Goal: Transaction & Acquisition: Purchase product/service

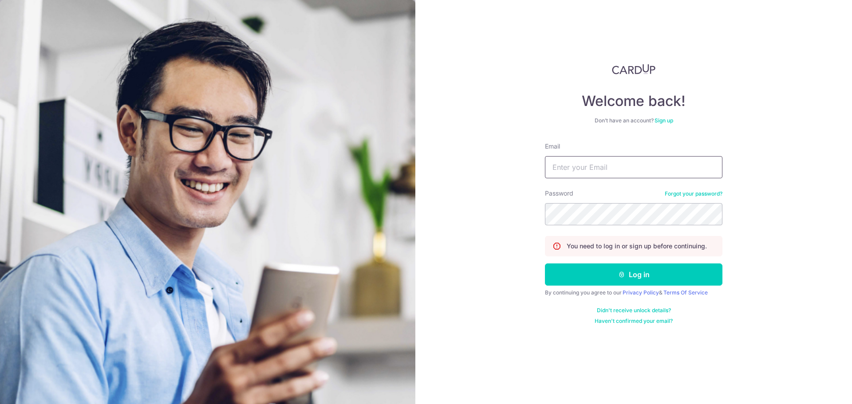
click at [626, 156] on input "Email" at bounding box center [633, 167] width 177 height 22
type input "jaredwqy@gmail.com"
click at [545, 264] on button "Log in" at bounding box center [633, 275] width 177 height 22
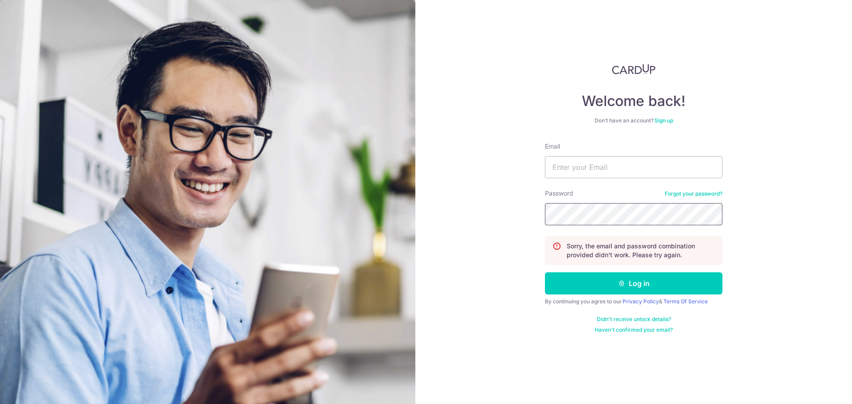
click at [545, 272] on button "Log in" at bounding box center [633, 283] width 177 height 22
click at [634, 167] on input "Email" at bounding box center [633, 167] width 177 height 22
type input "[EMAIL_ADDRESS][DOMAIN_NAME]"
click at [545, 272] on button "Log in" at bounding box center [633, 283] width 177 height 22
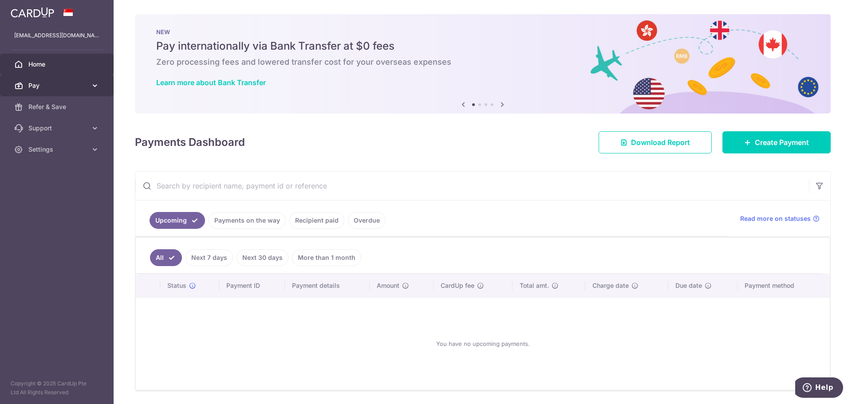
click at [66, 80] on link "Pay" at bounding box center [57, 85] width 114 height 21
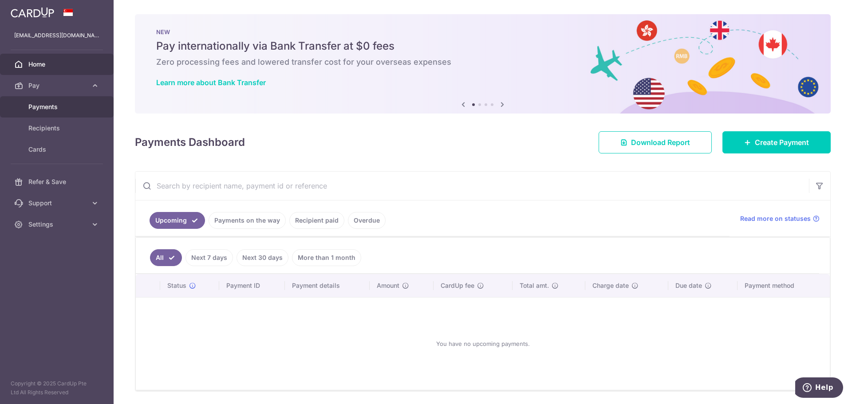
click at [59, 108] on span "Payments" at bounding box center [57, 106] width 59 height 9
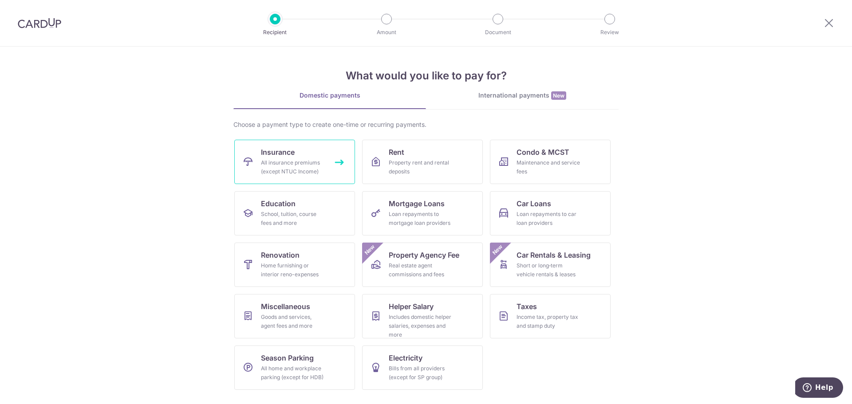
click at [287, 165] on div "All insurance premiums (except NTUC Income)" at bounding box center [293, 167] width 64 height 18
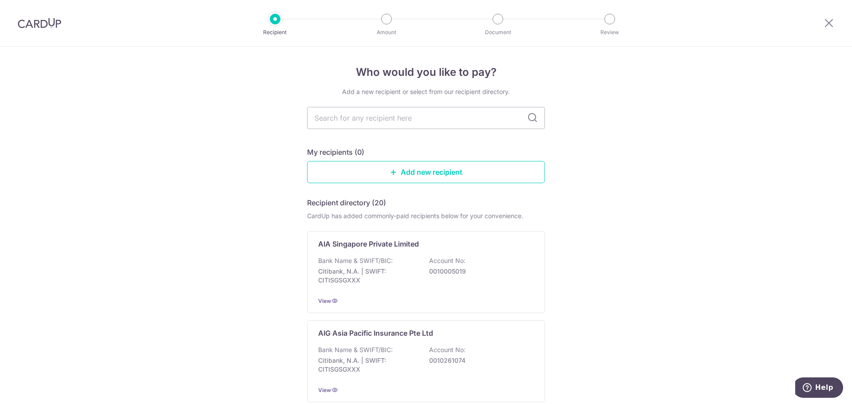
click at [530, 118] on icon at bounding box center [532, 118] width 11 height 11
click at [373, 274] on p "Citibank, N.A. | SWIFT: CITISGSGXXX" at bounding box center [367, 276] width 99 height 18
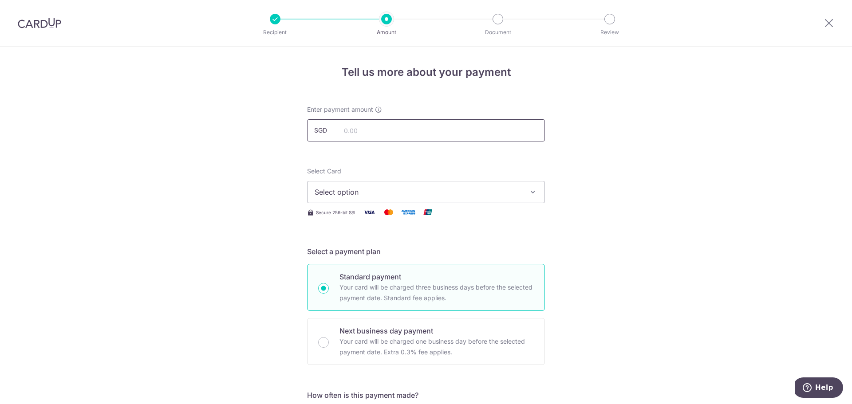
click at [378, 132] on input "text" at bounding box center [426, 130] width 238 height 22
type input "237.50"
click at [370, 196] on span "Select option" at bounding box center [418, 192] width 207 height 11
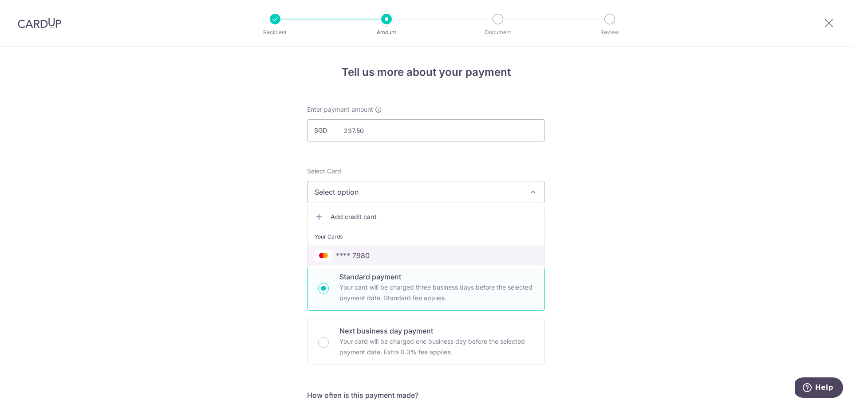
click at [367, 258] on span "**** 7980" at bounding box center [353, 255] width 34 height 11
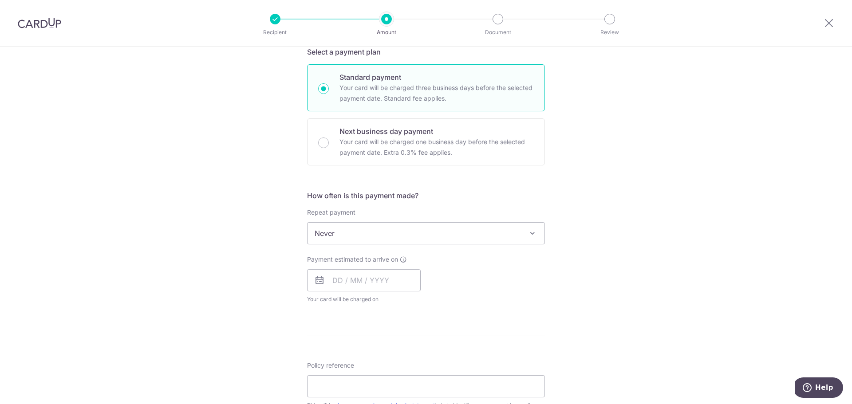
scroll to position [222, 0]
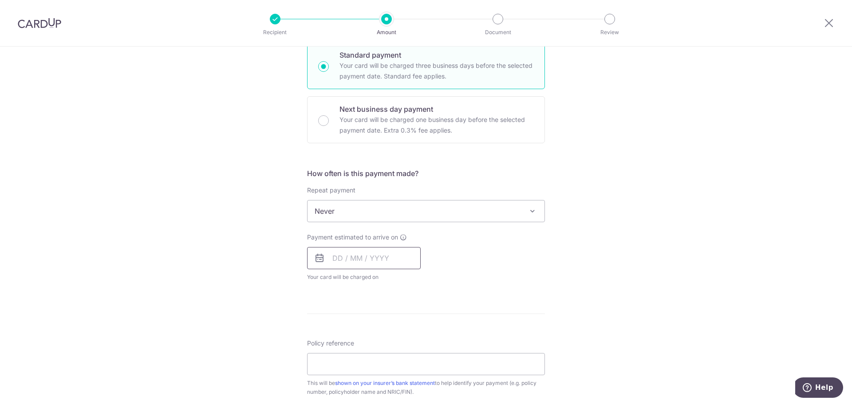
click at [381, 259] on input "text" at bounding box center [364, 258] width 114 height 22
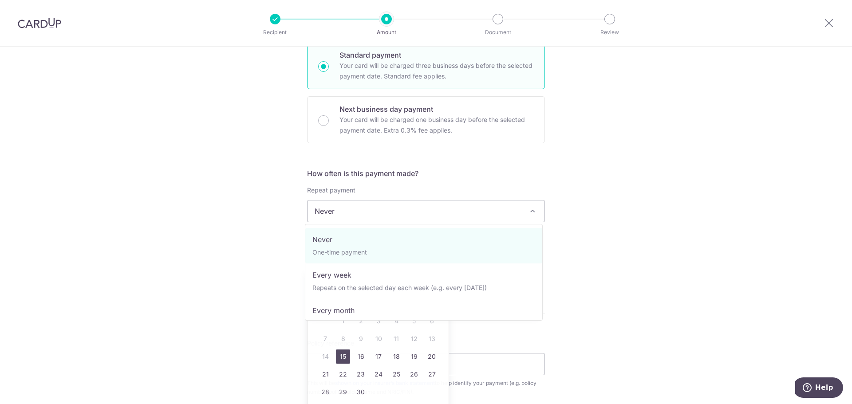
click at [411, 214] on span "Never" at bounding box center [425, 211] width 237 height 21
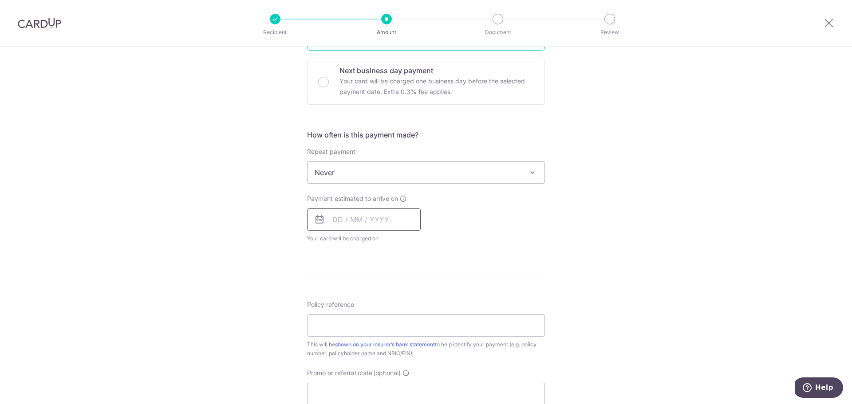
scroll to position [266, 0]
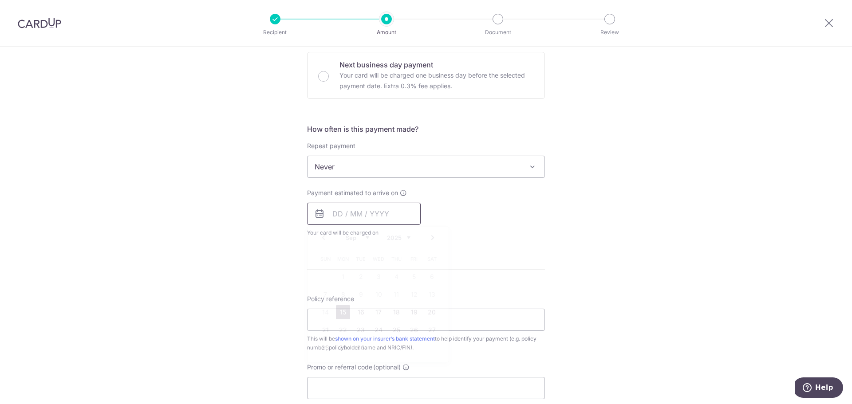
click at [392, 212] on input "text" at bounding box center [364, 214] width 114 height 22
click at [342, 310] on link "15" at bounding box center [343, 312] width 14 height 14
type input "[DATE]"
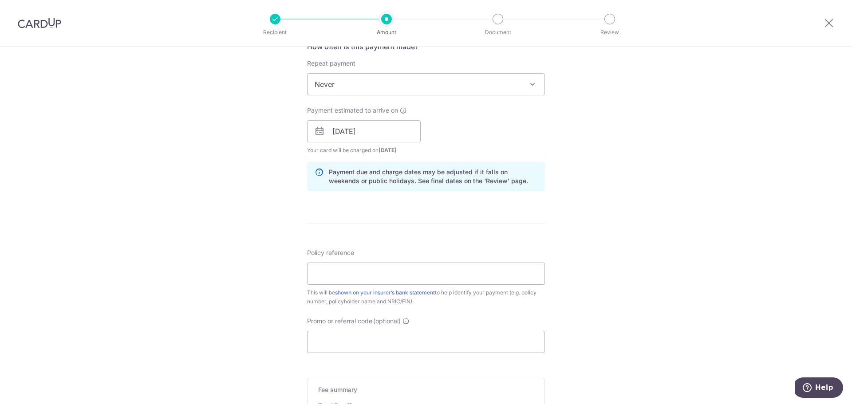
scroll to position [355, 0]
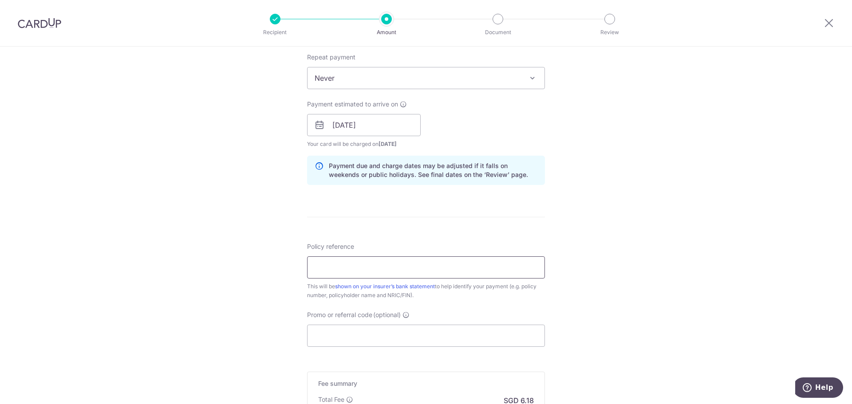
click at [321, 264] on input "Policy reference" at bounding box center [426, 267] width 238 height 22
type input "U126310263"
click at [249, 280] on div "Tell us more about your payment Enter payment amount SGD 237.50 237.50 Select C…" at bounding box center [426, 111] width 852 height 839
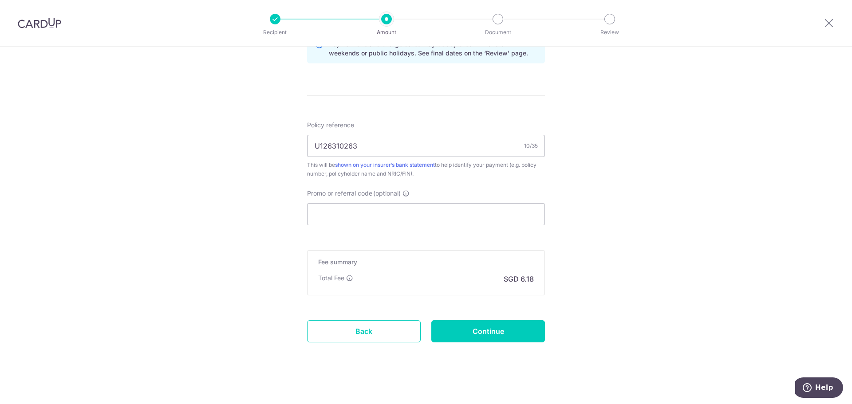
scroll to position [481, 0]
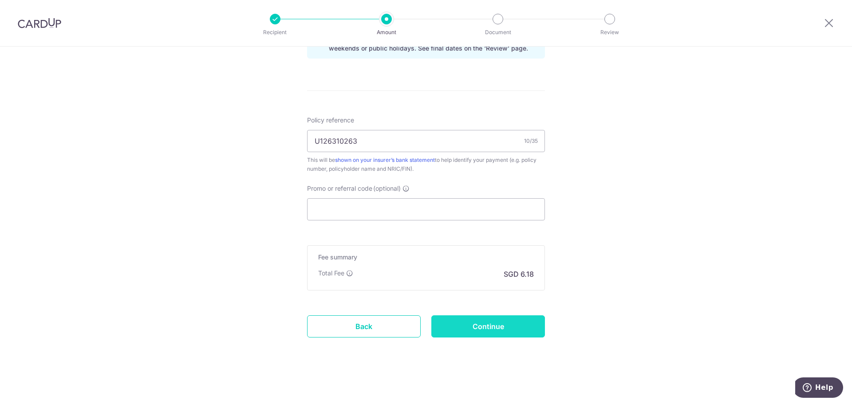
click at [491, 326] on input "Continue" at bounding box center [488, 326] width 114 height 22
type input "Create Schedule"
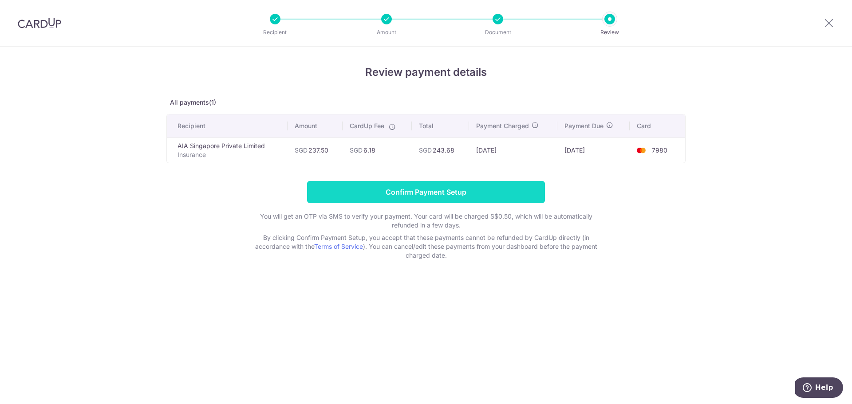
click at [479, 195] on input "Confirm Payment Setup" at bounding box center [426, 192] width 238 height 22
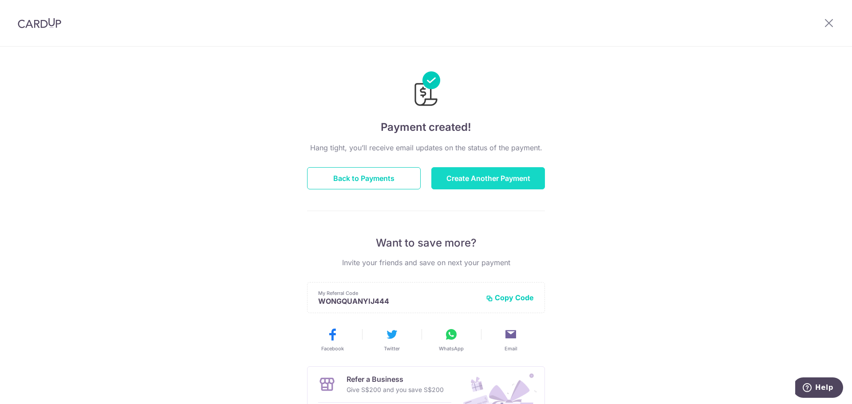
click at [468, 178] on button "Create Another Payment" at bounding box center [488, 178] width 114 height 22
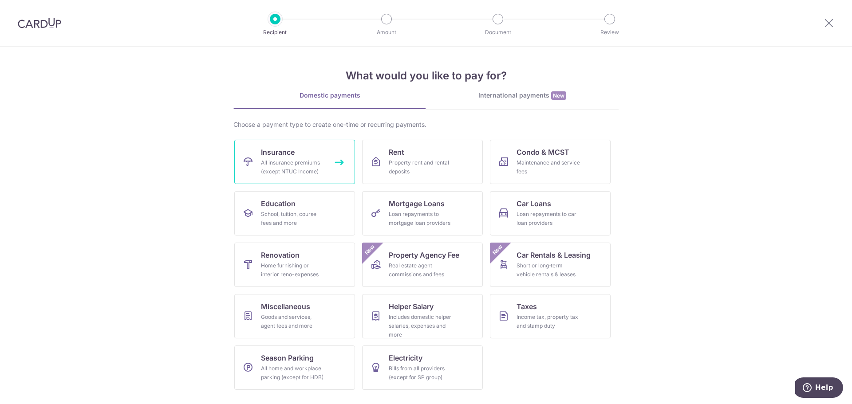
click at [308, 168] on div "All insurance premiums (except NTUC Income)" at bounding box center [293, 167] width 64 height 18
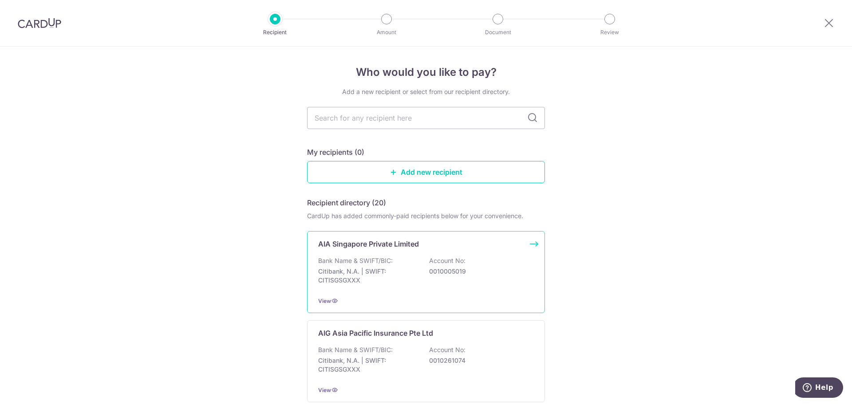
click at [417, 265] on div "Bank Name & SWIFT/BIC: Citibank, N.A. | SWIFT: CITISGSGXXX Account No: 00100050…" at bounding box center [426, 272] width 216 height 33
click at [470, 288] on div "Bank Name & SWIFT/BIC: Citibank, N.A. | SWIFT: CITISGSGXXX Account No: 00100050…" at bounding box center [426, 272] width 216 height 33
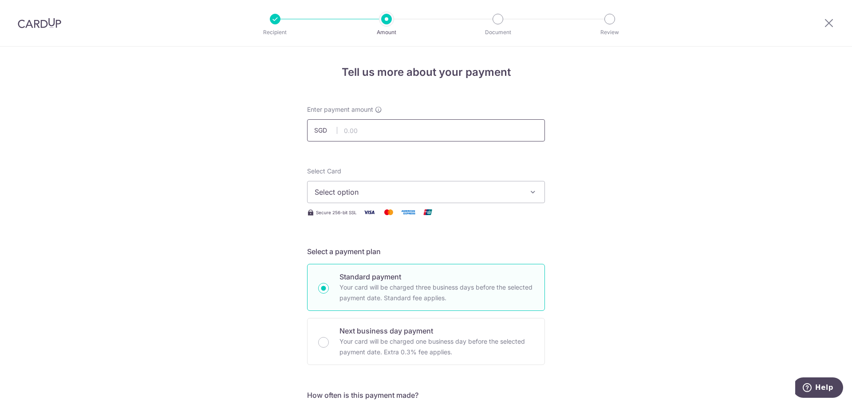
click at [413, 132] on input "text" at bounding box center [426, 130] width 238 height 22
type input "400.00"
click at [404, 189] on span "Select option" at bounding box center [418, 192] width 207 height 11
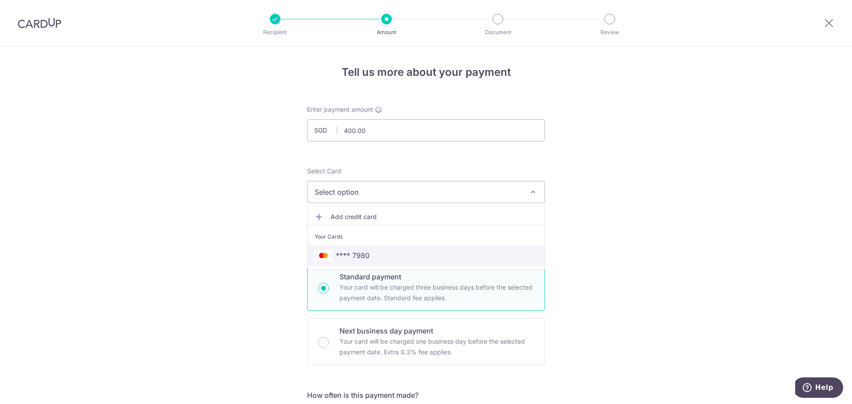
click at [387, 247] on link "**** 7980" at bounding box center [425, 255] width 237 height 21
click at [471, 193] on span "Select option" at bounding box center [418, 192] width 207 height 11
click at [391, 196] on span "Select option" at bounding box center [418, 192] width 207 height 11
click at [524, 188] on button "Select option" at bounding box center [426, 192] width 238 height 22
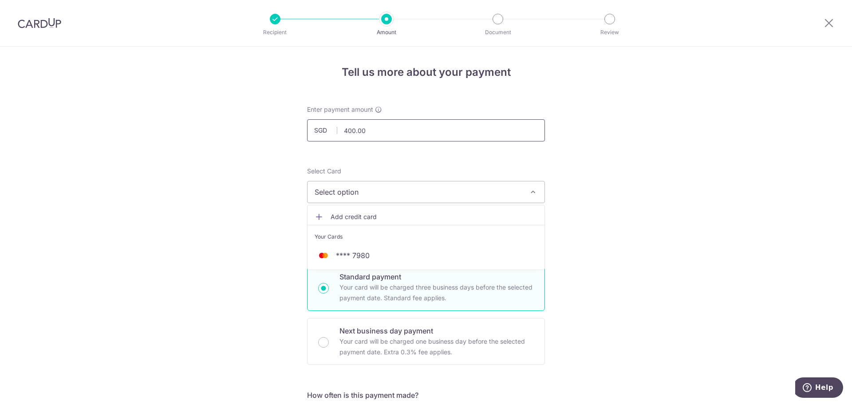
click at [530, 189] on icon "button" at bounding box center [532, 192] width 9 height 9
type input "400.00"
click at [418, 192] on span "Select option" at bounding box center [418, 192] width 207 height 11
click at [384, 260] on span "**** 7980" at bounding box center [426, 255] width 223 height 11
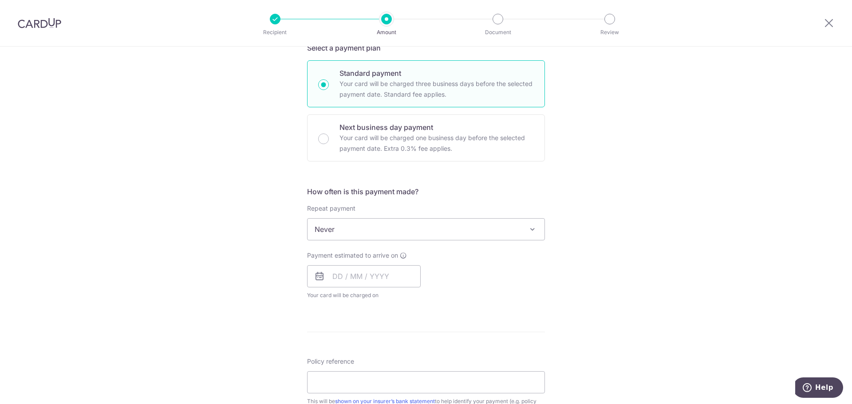
scroll to position [222, 0]
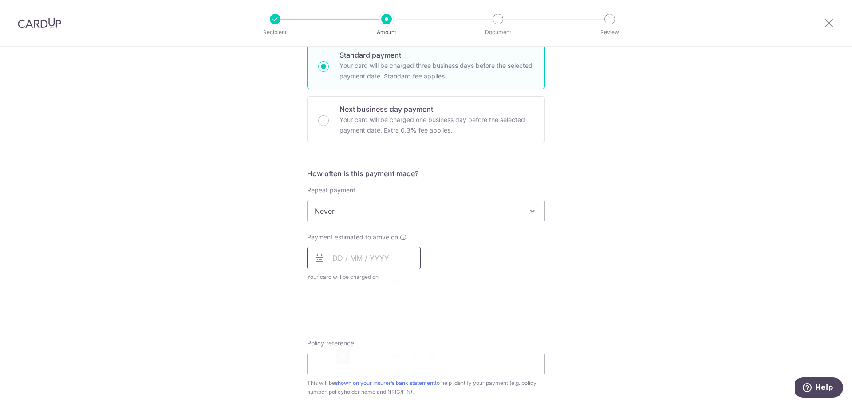
click at [379, 248] on input "text" at bounding box center [364, 258] width 114 height 22
click at [339, 357] on link "15" at bounding box center [343, 357] width 14 height 14
type input "[DATE]"
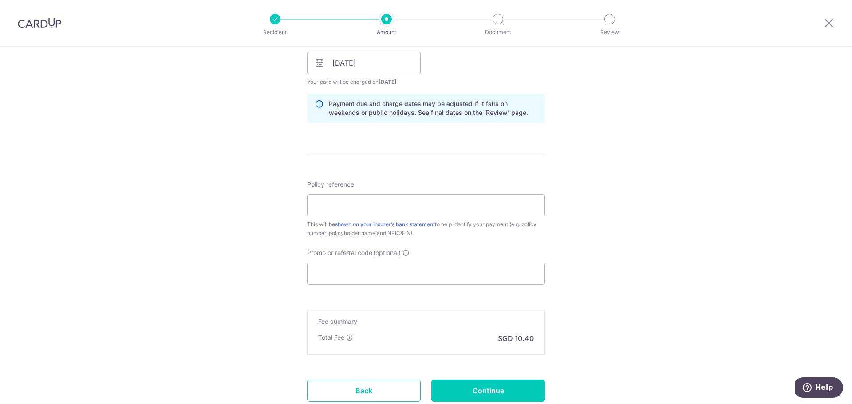
scroll to position [444, 0]
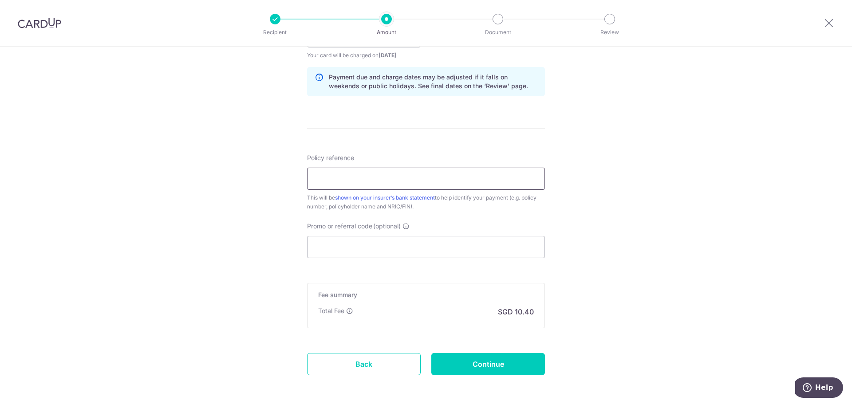
click at [429, 179] on input "Policy reference" at bounding box center [426, 179] width 238 height 22
type input "U127711722"
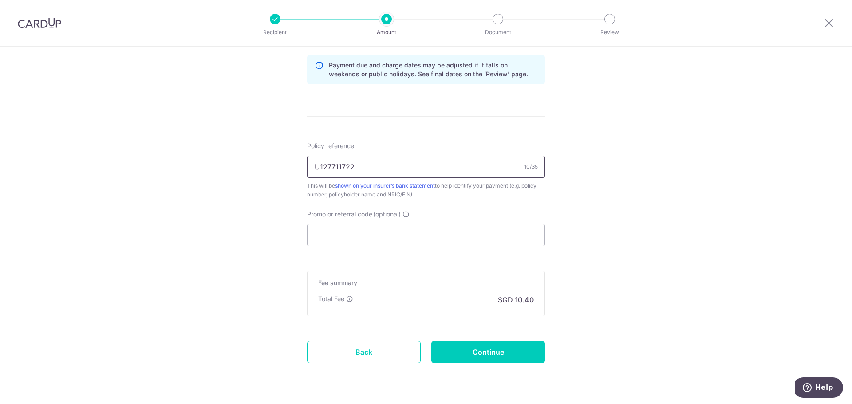
scroll to position [481, 0]
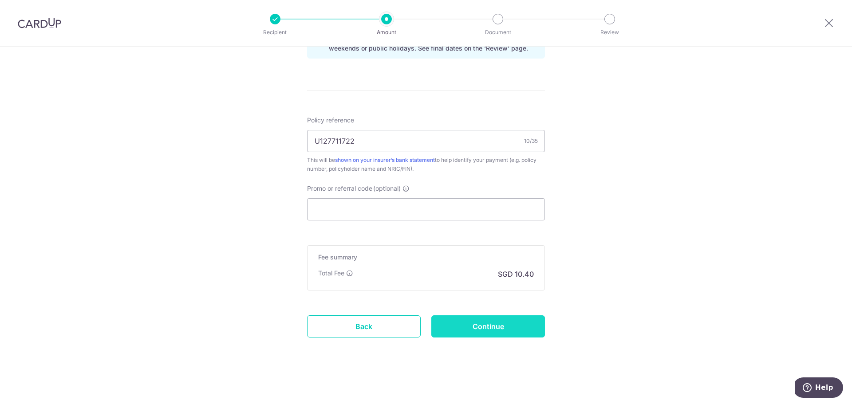
click at [502, 323] on input "Continue" at bounding box center [488, 326] width 114 height 22
type input "Create Schedule"
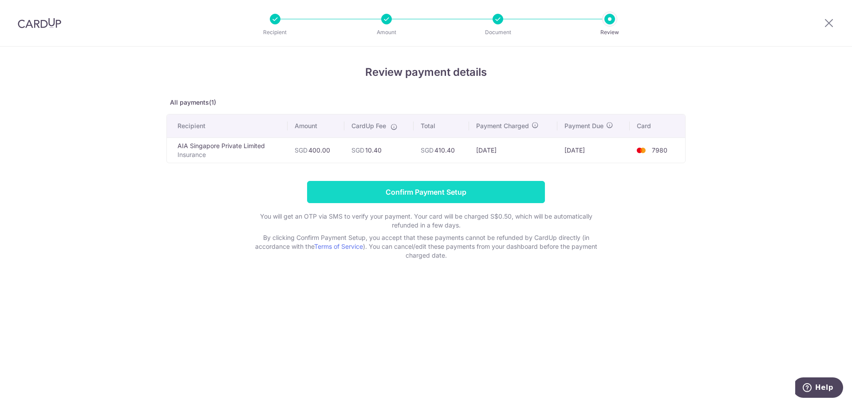
click at [478, 196] on input "Confirm Payment Setup" at bounding box center [426, 192] width 238 height 22
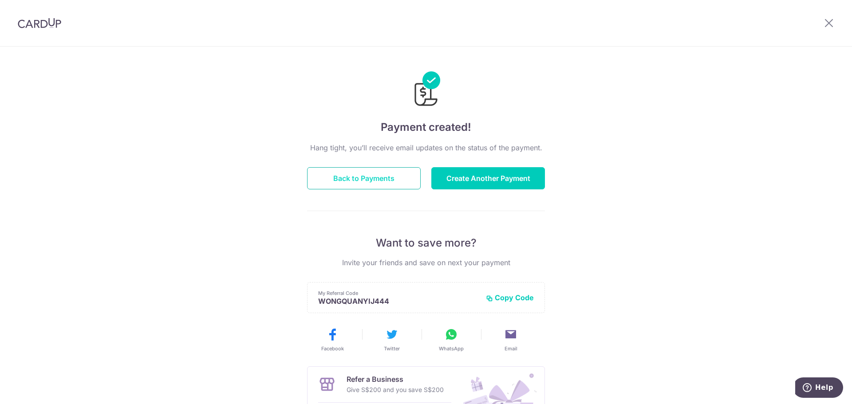
click at [389, 175] on button "Back to Payments" at bounding box center [364, 178] width 114 height 22
